Goal: Task Accomplishment & Management: Manage account settings

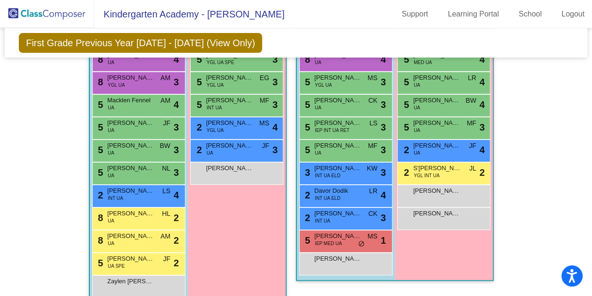
scroll to position [2616, 0]
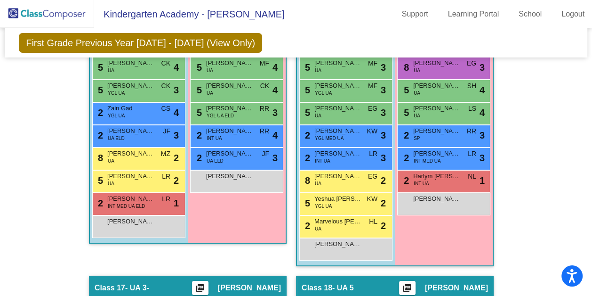
click at [55, 12] on img at bounding box center [47, 14] width 94 height 28
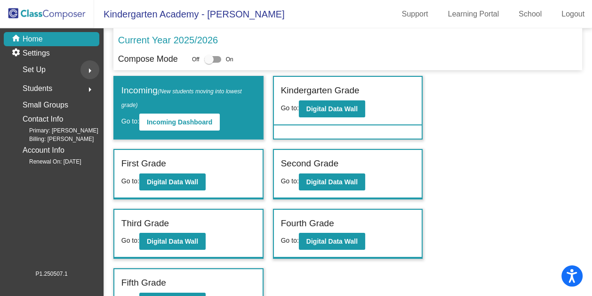
click at [91, 71] on mat-icon "arrow_right" at bounding box center [89, 70] width 11 height 11
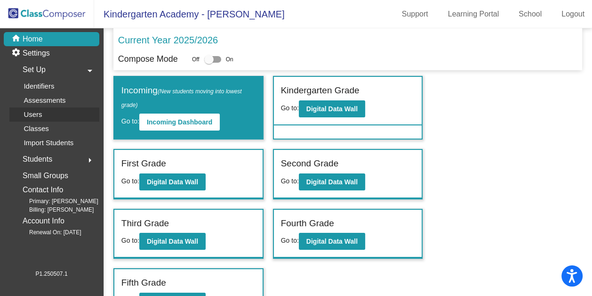
click at [42, 113] on div "Users" at bounding box center [29, 114] width 40 height 14
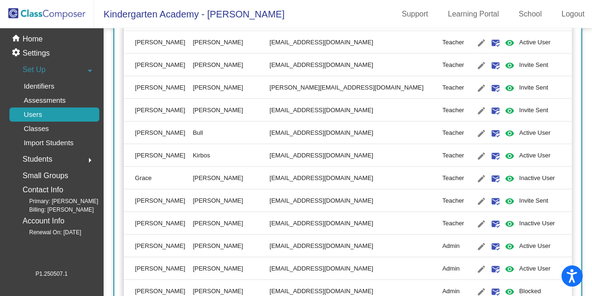
scroll to position [1787, 0]
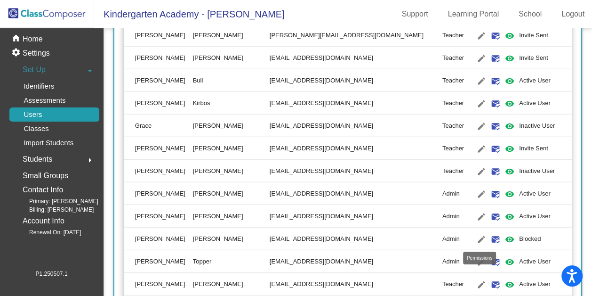
click at [504, 237] on mat-icon "visibility" at bounding box center [509, 239] width 11 height 11
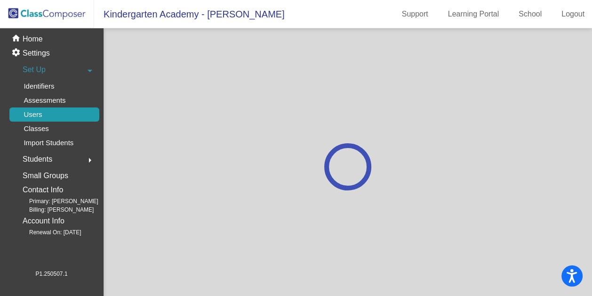
scroll to position [0, 0]
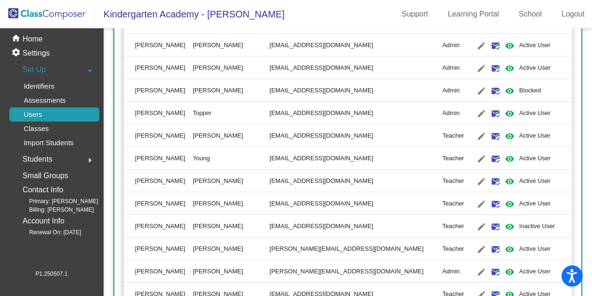
scroll to position [1883, 0]
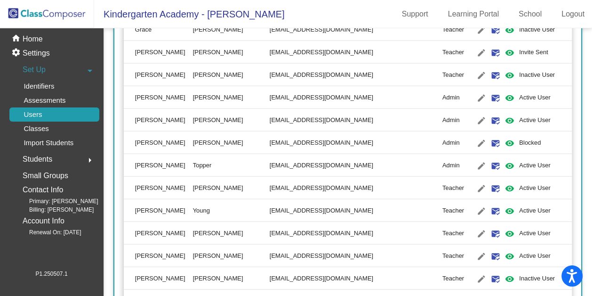
click at [143, 141] on td "[PERSON_NAME]" at bounding box center [158, 142] width 69 height 23
click at [476, 142] on mat-icon "edit" at bounding box center [481, 142] width 11 height 11
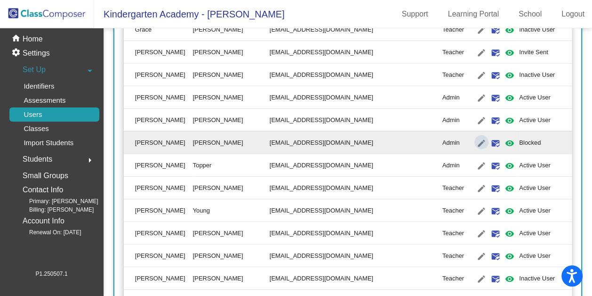
type input "[PERSON_NAME]"
type input "[EMAIL_ADDRESS][DOMAIN_NAME]"
radio input "true"
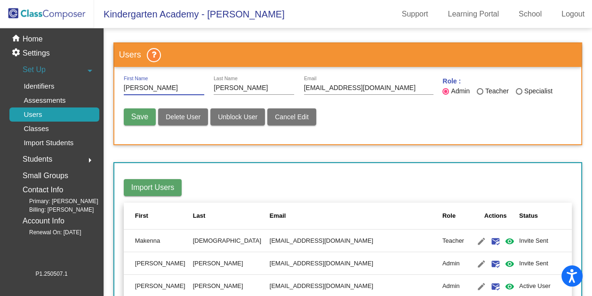
click at [232, 119] on span "Unblock User" at bounding box center [238, 117] width 40 height 8
radio input "false"
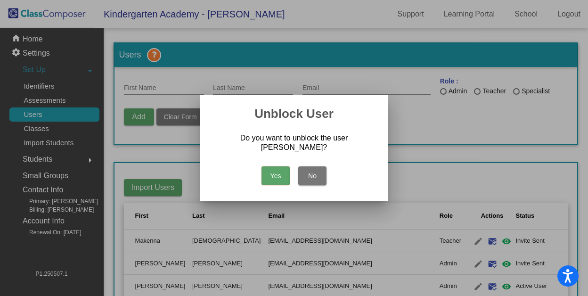
click at [271, 172] on button "Yes" at bounding box center [275, 175] width 28 height 19
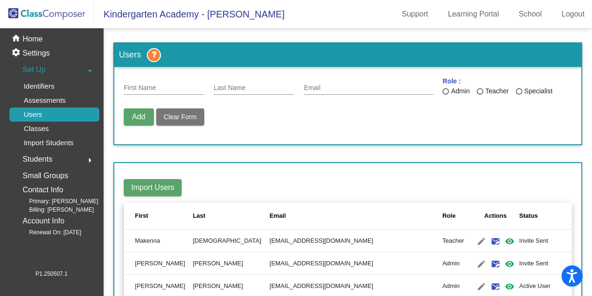
click at [53, 17] on img at bounding box center [47, 14] width 94 height 28
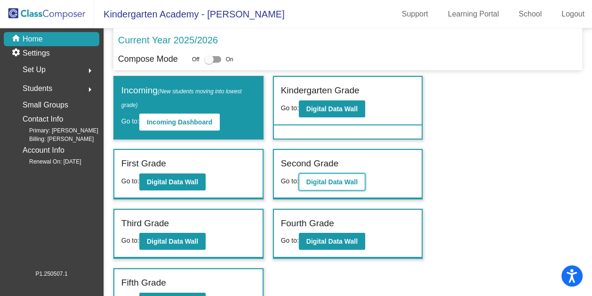
click at [333, 180] on b "Digital Data Wall" at bounding box center [331, 182] width 51 height 8
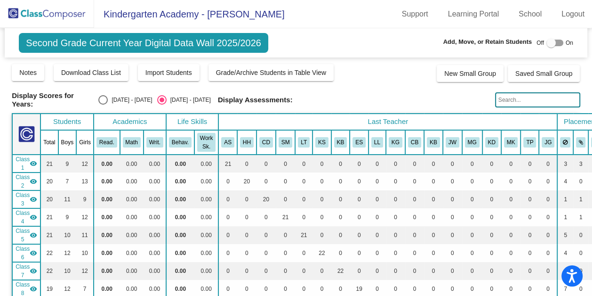
click at [108, 101] on div "Select an option" at bounding box center [102, 99] width 9 height 9
click at [103, 105] on input "[DATE] - [DATE]" at bounding box center [103, 105] width 0 height 0
radio input "true"
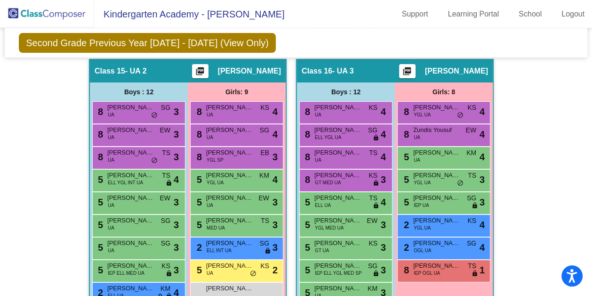
scroll to position [2877, 0]
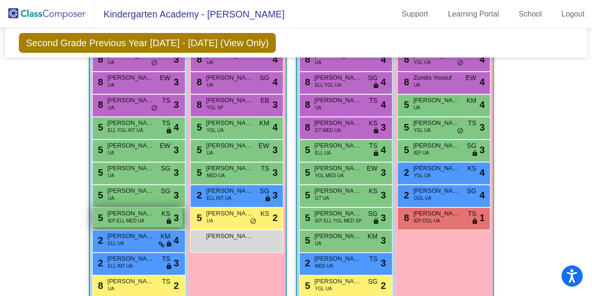
click at [119, 217] on span "IEP ELL MED UA" at bounding box center [126, 220] width 37 height 7
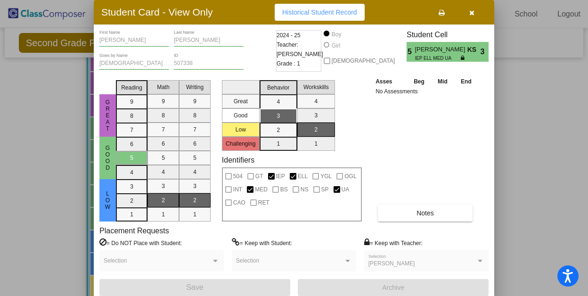
click at [469, 12] on icon "button" at bounding box center [471, 12] width 5 height 7
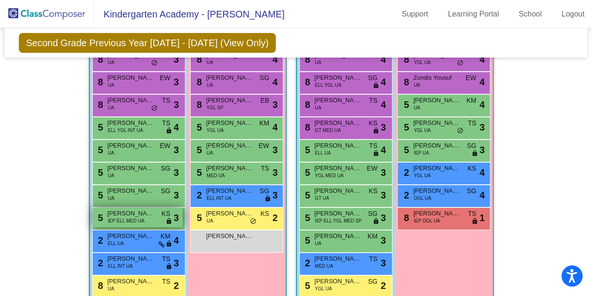
click at [128, 209] on span "[PERSON_NAME]" at bounding box center [130, 213] width 47 height 9
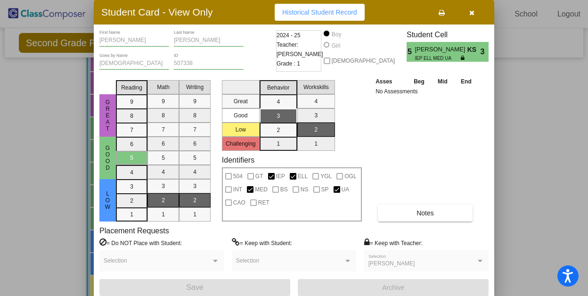
click at [472, 12] on icon "button" at bounding box center [471, 12] width 5 height 7
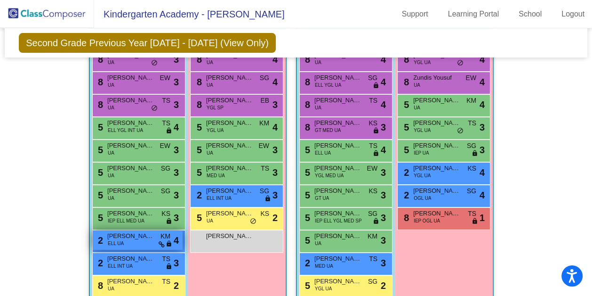
click at [135, 232] on span "[PERSON_NAME] [PERSON_NAME]" at bounding box center [130, 235] width 47 height 9
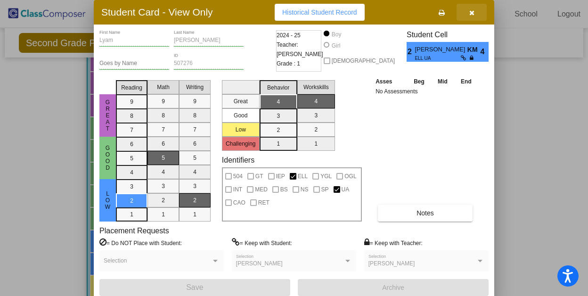
click at [472, 14] on icon "button" at bounding box center [471, 12] width 5 height 7
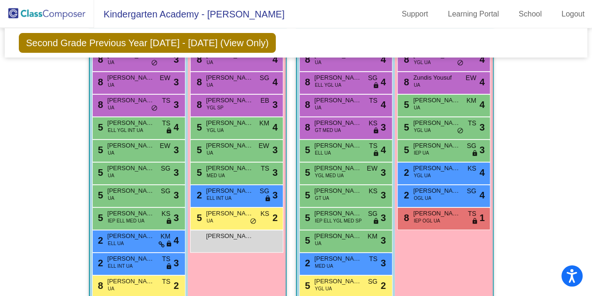
click at [53, 12] on img at bounding box center [47, 14] width 94 height 28
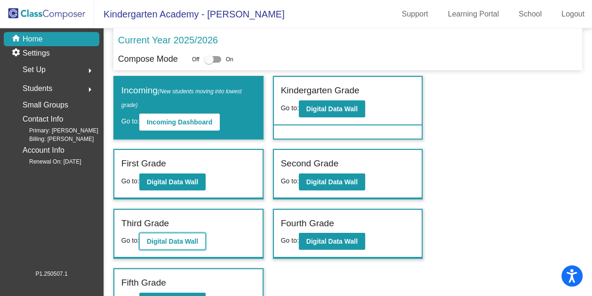
click at [169, 239] on b "Digital Data Wall" at bounding box center [172, 241] width 51 height 8
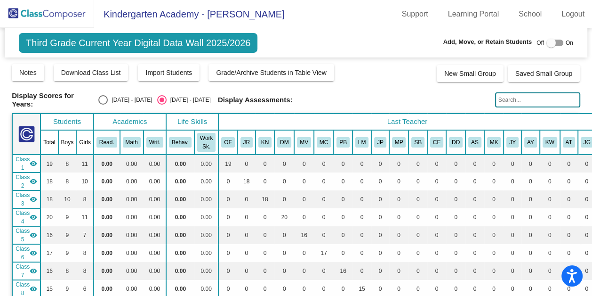
drag, startPoint x: 109, startPoint y: 98, endPoint x: 116, endPoint y: 100, distance: 7.0
click at [108, 98] on div "Select an option" at bounding box center [102, 99] width 9 height 9
click at [103, 105] on input "[DATE] - [DATE]" at bounding box center [103, 105] width 0 height 0
radio input "true"
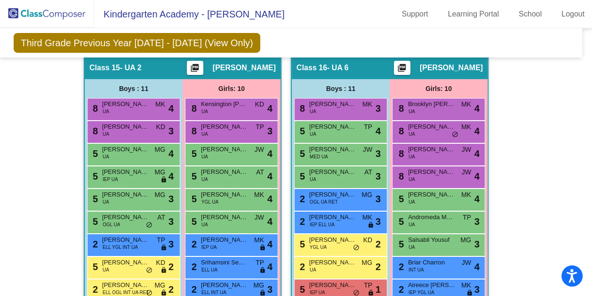
scroll to position [2504, 5]
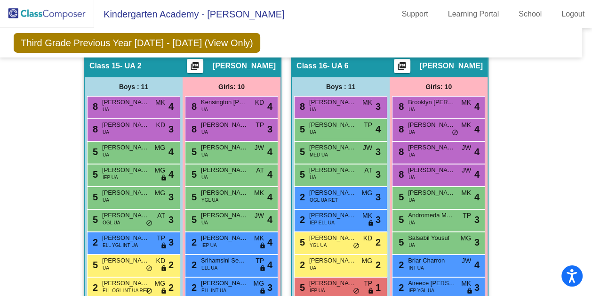
click at [53, 14] on img at bounding box center [47, 14] width 94 height 28
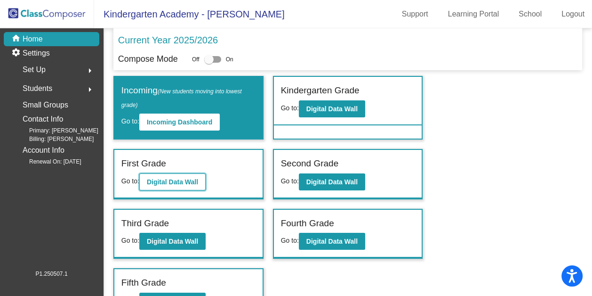
click at [178, 182] on b "Digital Data Wall" at bounding box center [172, 182] width 51 height 8
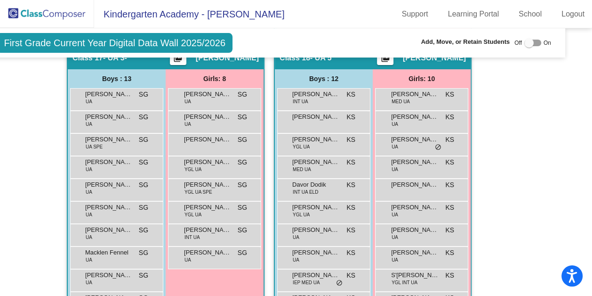
scroll to position [2849, 22]
